Goal: Information Seeking & Learning: Understand process/instructions

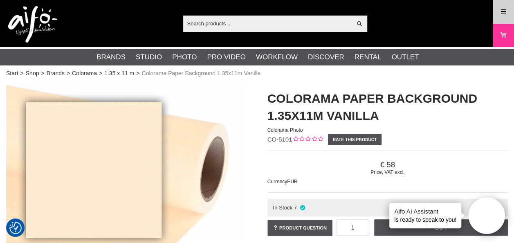
click at [503, 9] on icon at bounding box center [503, 11] width 7 height 9
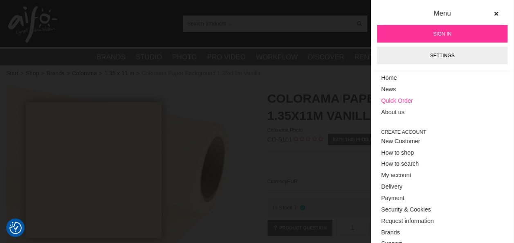
click at [407, 101] on link "Quick Order" at bounding box center [442, 100] width 122 height 11
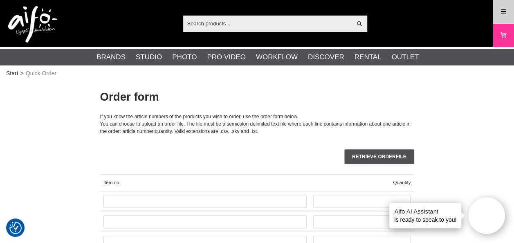
click at [501, 11] on icon at bounding box center [503, 11] width 7 height 9
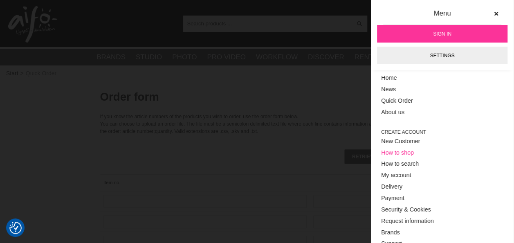
scroll to position [20, 0]
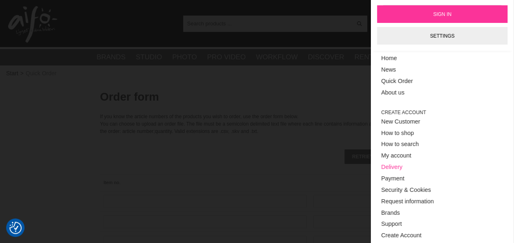
click at [400, 167] on link "Delivery" at bounding box center [442, 167] width 122 height 11
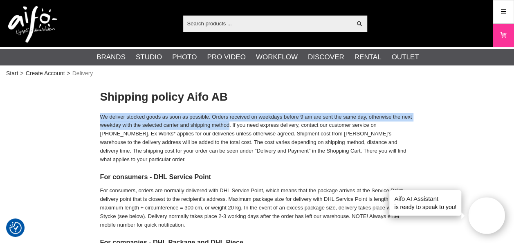
drag, startPoint x: 100, startPoint y: 116, endPoint x: 248, endPoint y: 128, distance: 148.6
click at [248, 128] on p "We deliver stocked goods as soon as possible. Orders received on weekdays befor…" at bounding box center [257, 138] width 314 height 51
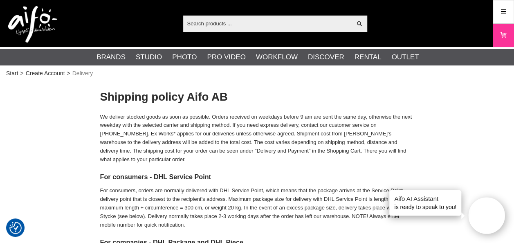
click at [256, 128] on p "We deliver stocked goods as soon as possible. Orders received on weekdays befor…" at bounding box center [257, 138] width 314 height 51
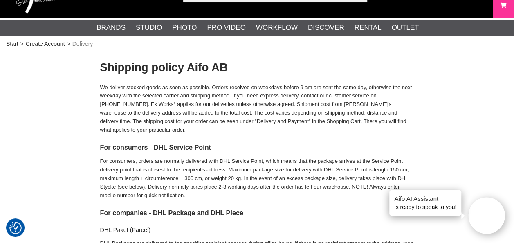
scroll to position [41, 0]
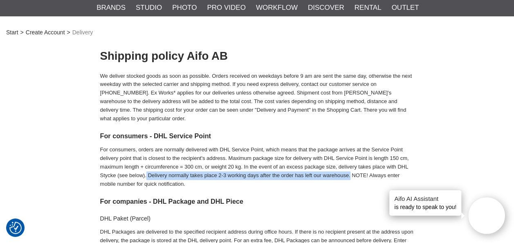
drag, startPoint x: 200, startPoint y: 174, endPoint x: 420, endPoint y: 178, distance: 220.6
click at [266, 177] on p "For consumers, orders are normally delivered with DHL Service Point, which mean…" at bounding box center [257, 167] width 314 height 43
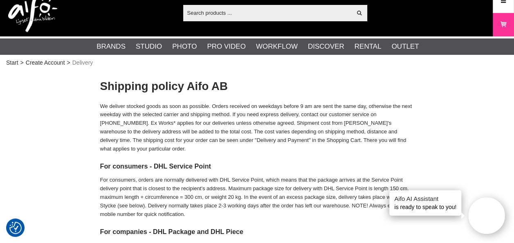
scroll to position [0, 0]
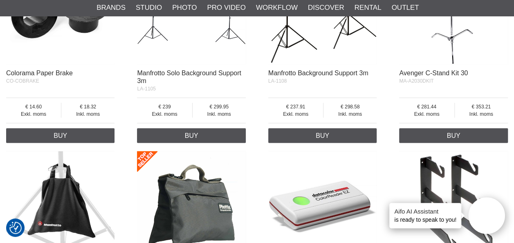
scroll to position [696, 0]
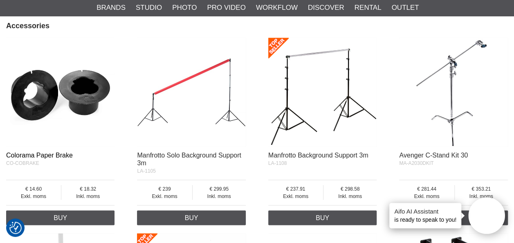
click at [64, 156] on link "Colorama Paper Brake" at bounding box center [39, 154] width 67 height 7
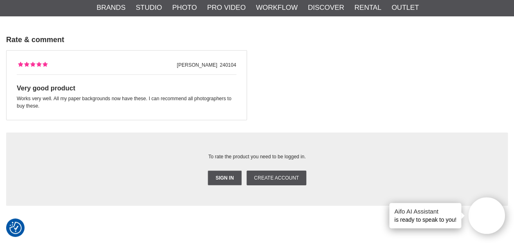
scroll to position [1310, 0]
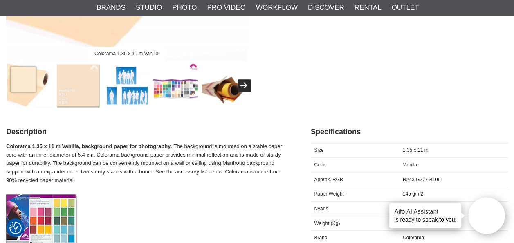
scroll to position [262, 0]
click at [133, 92] on img at bounding box center [126, 85] width 45 height 45
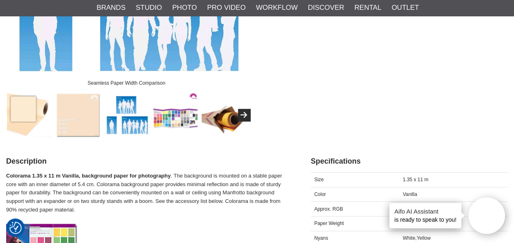
scroll to position [180, 0]
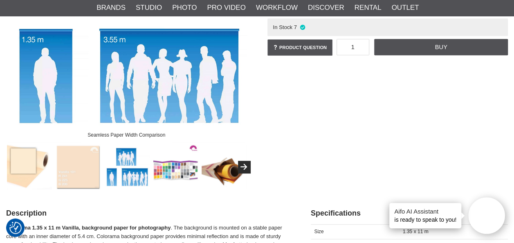
click at [126, 156] on img at bounding box center [126, 166] width 45 height 45
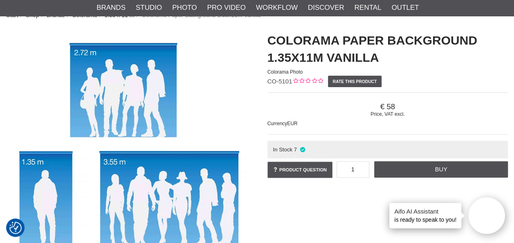
scroll to position [0, 0]
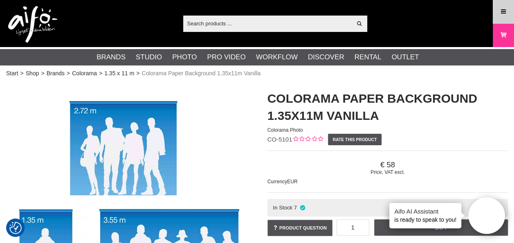
click at [498, 9] on link "Menu" at bounding box center [504, 11] width 20 height 19
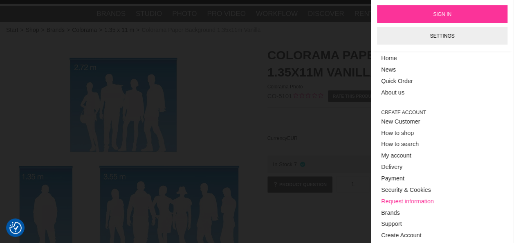
scroll to position [82, 0]
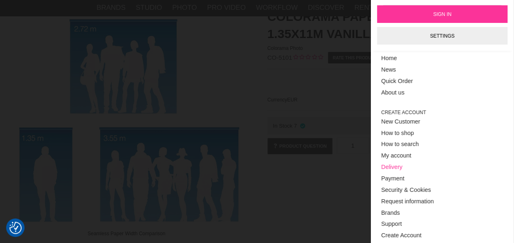
click at [396, 166] on link "Delivery" at bounding box center [442, 167] width 122 height 11
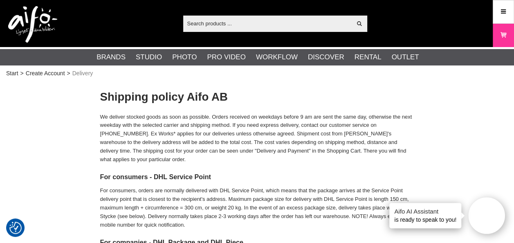
click at [491, 10] on div "Show all Products Categories out of products Your search for yielded no hits. P…" at bounding box center [257, 23] width 514 height 47
click at [503, 9] on icon at bounding box center [503, 11] width 7 height 9
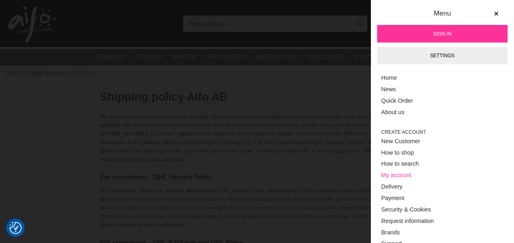
click at [399, 178] on link "My account" at bounding box center [442, 175] width 122 height 11
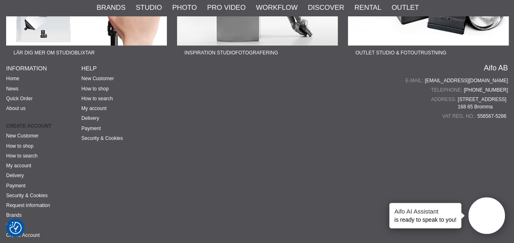
scroll to position [450, 0]
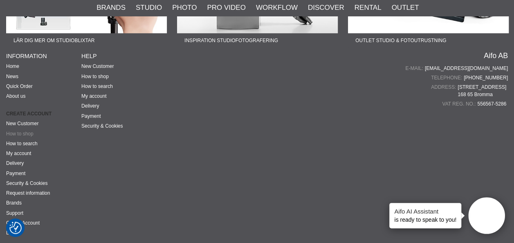
click at [27, 132] on link "How to shop" at bounding box center [19, 134] width 27 height 6
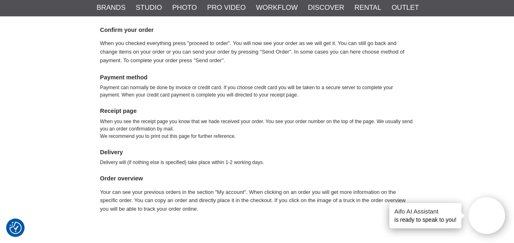
scroll to position [450, 0]
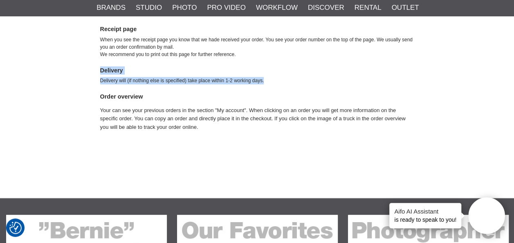
drag, startPoint x: 99, startPoint y: 71, endPoint x: 293, endPoint y: 80, distance: 194.6
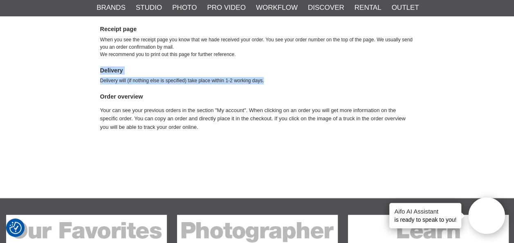
drag, startPoint x: 293, startPoint y: 80, endPoint x: 241, endPoint y: 84, distance: 52.1
click at [241, 84] on div "Delivery will (if nothing else is specified) take place within 1-2 working days." at bounding box center [257, 80] width 314 height 7
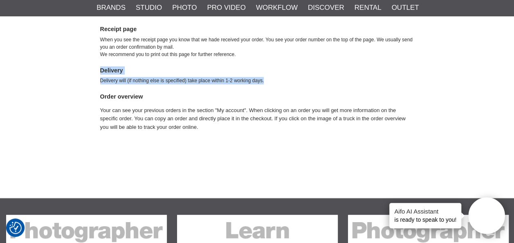
click at [196, 78] on div "Delivery will (if nothing else is specified) take place within 1-2 working days." at bounding box center [257, 80] width 314 height 7
click at [198, 73] on h4 "Delivery" at bounding box center [257, 70] width 314 height 8
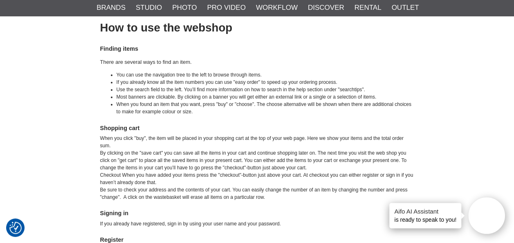
scroll to position [0, 0]
